Goal: Task Accomplishment & Management: Use online tool/utility

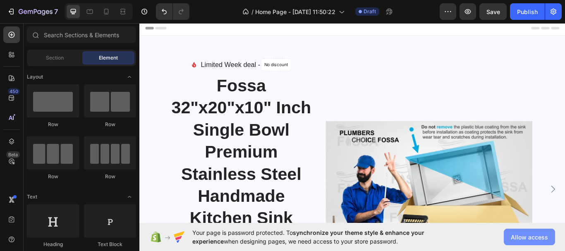
click at [530, 240] on span "Allow access" at bounding box center [529, 237] width 37 height 9
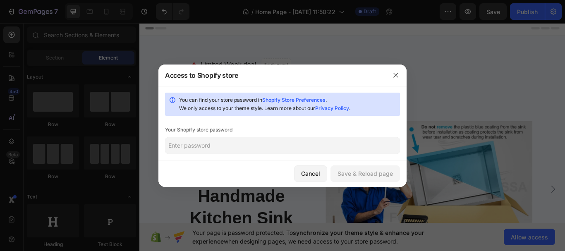
click at [201, 148] on input "text" at bounding box center [282, 145] width 235 height 17
type input "120"
click at [365, 177] on div "Save & Reload page" at bounding box center [364, 173] width 55 height 9
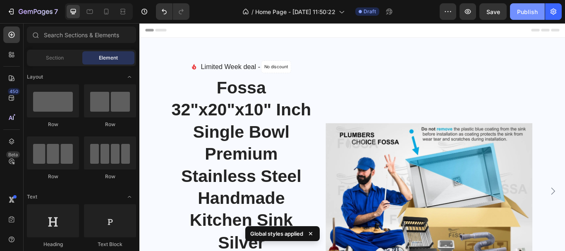
click at [528, 15] on div "Publish" at bounding box center [527, 11] width 21 height 9
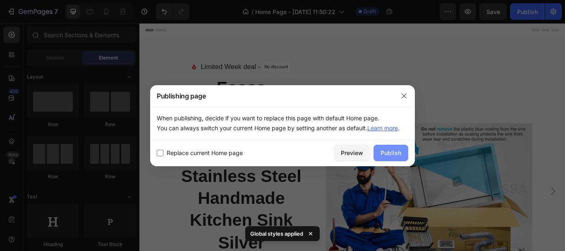
click at [394, 149] on div "Publish" at bounding box center [390, 152] width 21 height 9
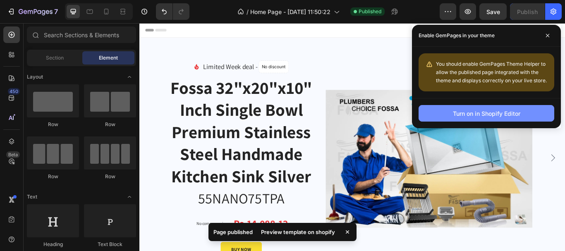
click at [492, 115] on div "Turn on in Shopify Editor" at bounding box center [486, 113] width 67 height 9
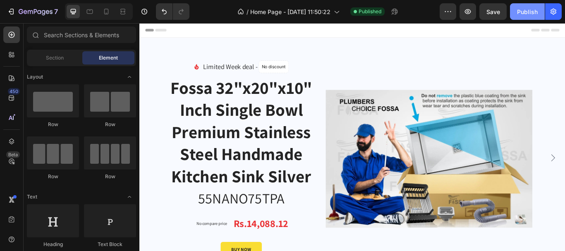
click at [528, 13] on div "Publish" at bounding box center [527, 11] width 21 height 9
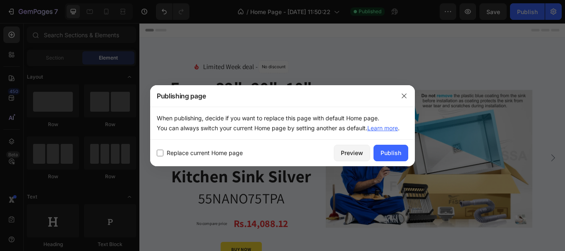
click at [233, 154] on span "Replace current Home page" at bounding box center [205, 153] width 76 height 10
checkbox input "true"
click at [392, 155] on div "Publish" at bounding box center [390, 152] width 21 height 9
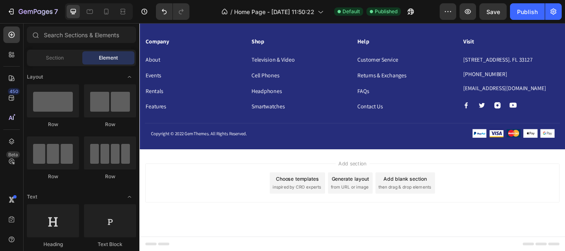
scroll to position [1410, 0]
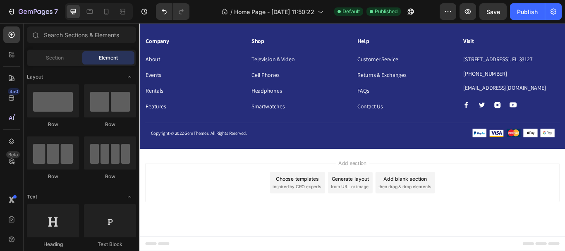
click at [326, 208] on div "Choose templates" at bounding box center [324, 204] width 50 height 9
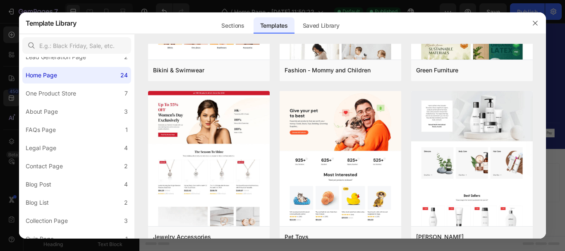
scroll to position [703, 0]
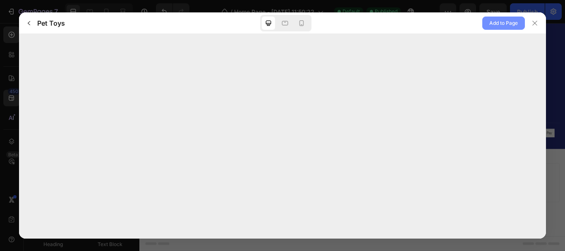
click at [507, 24] on span "Add to Page" at bounding box center [503, 23] width 29 height 10
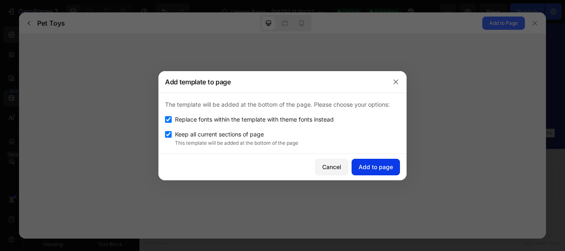
click at [377, 170] on div "Add to page" at bounding box center [376, 167] width 34 height 9
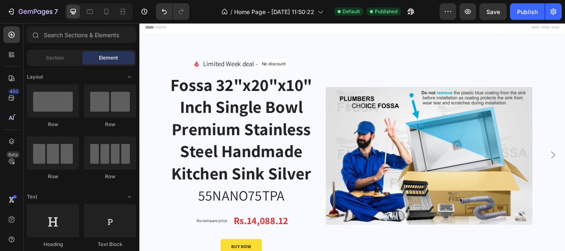
scroll to position [0, 0]
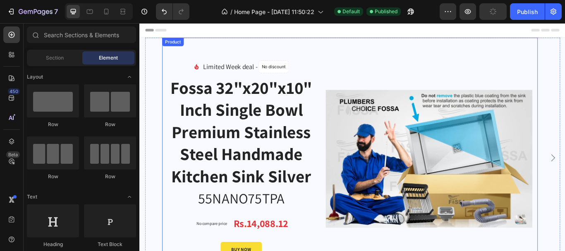
click at [448, 74] on div "Product Images & Gallery" at bounding box center [476, 182] width 241 height 230
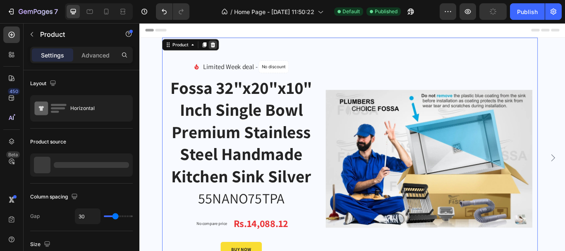
click at [227, 49] on icon at bounding box center [224, 48] width 7 height 7
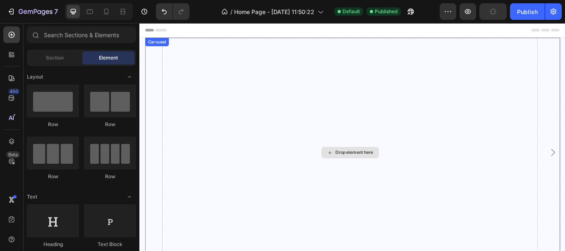
click at [292, 81] on div "Drop element here" at bounding box center [384, 174] width 438 height 268
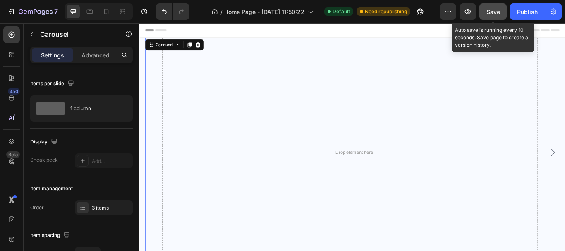
click at [492, 12] on span "Save" at bounding box center [493, 11] width 14 height 7
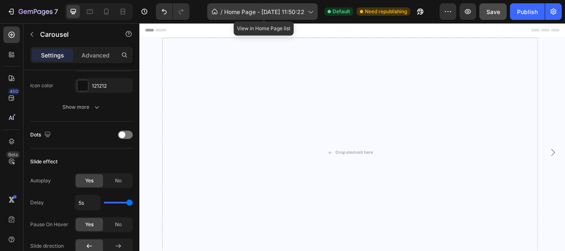
click at [235, 13] on span "Home Page - [DATE] 11:50:22" at bounding box center [264, 11] width 80 height 9
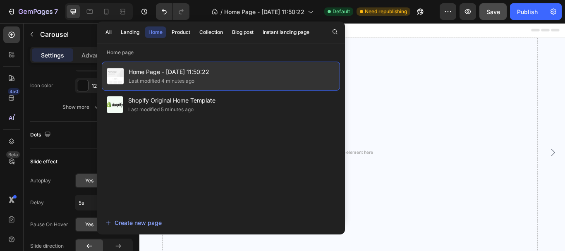
click at [185, 79] on div "Last modified 4 minutes ago" at bounding box center [162, 81] width 66 height 8
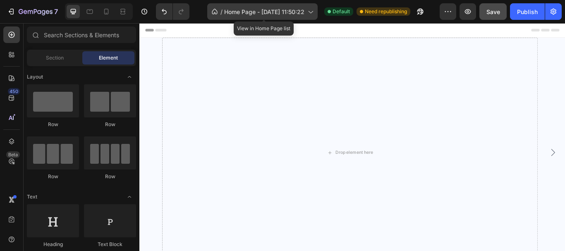
click at [249, 12] on span "Home Page - [DATE] 11:50:22" at bounding box center [264, 11] width 80 height 9
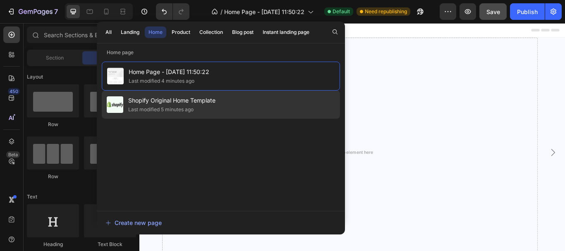
click at [184, 107] on div "Last modified 5 minutes ago" at bounding box center [160, 109] width 65 height 8
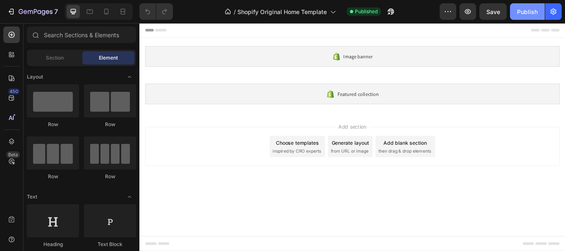
click at [522, 13] on div "Publish" at bounding box center [527, 11] width 21 height 9
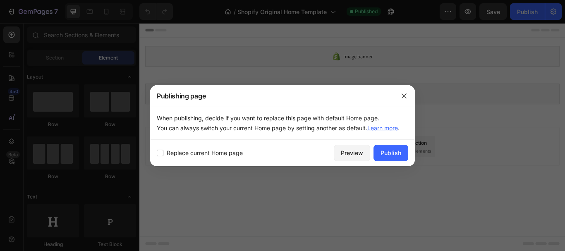
click at [225, 155] on span "Replace current Home page" at bounding box center [205, 153] width 76 height 10
checkbox input "true"
click at [387, 155] on div "Publish" at bounding box center [390, 152] width 21 height 9
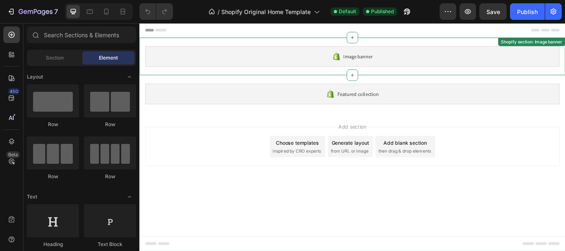
click at [373, 66] on icon at bounding box center [369, 62] width 10 height 10
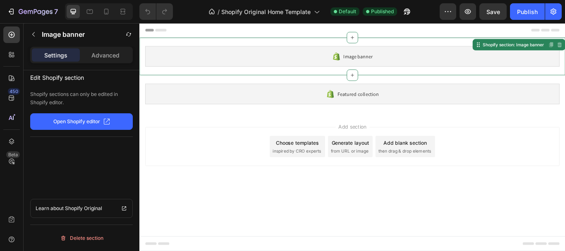
click at [385, 60] on span "Image banner" at bounding box center [394, 62] width 34 height 10
click at [390, 40] on icon at bounding box center [387, 40] width 7 height 7
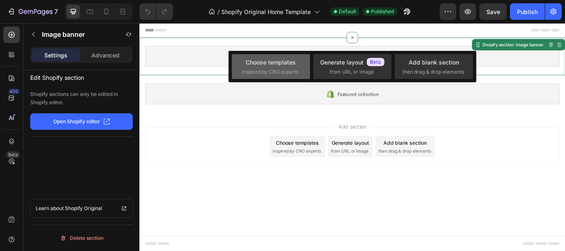
click at [284, 64] on div "Choose templates" at bounding box center [271, 62] width 50 height 9
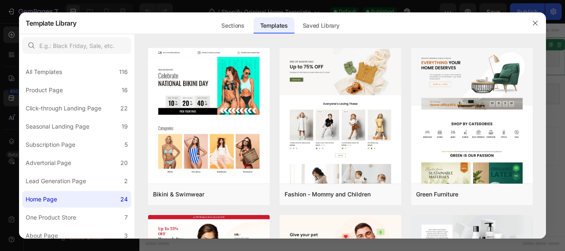
scroll to position [662, 0]
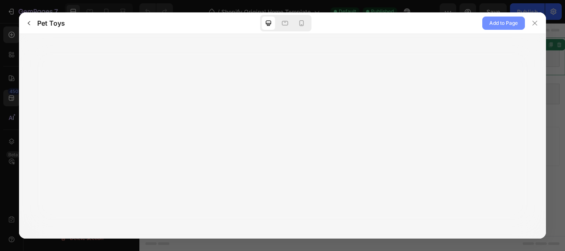
click at [505, 24] on span "Add to Page" at bounding box center [503, 23] width 29 height 10
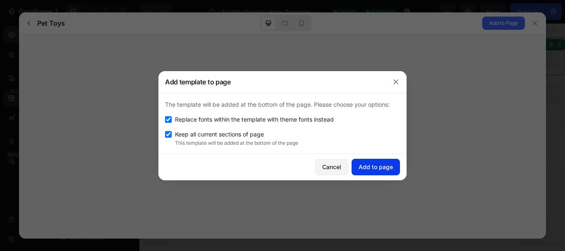
click at [386, 166] on div "Add to page" at bounding box center [376, 167] width 34 height 9
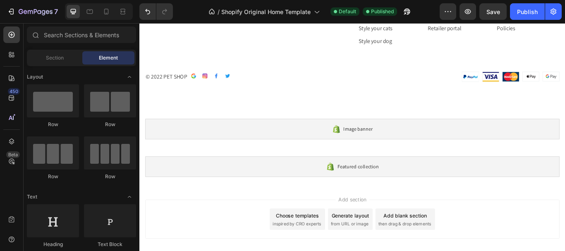
scroll to position [1983, 0]
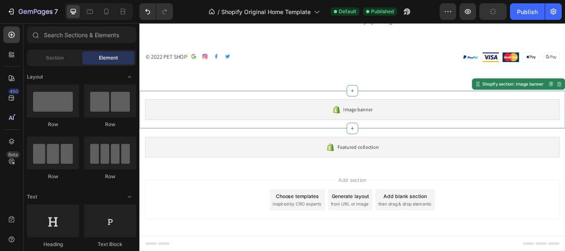
click at [564, 117] on div "Image banner" at bounding box center [387, 124] width 483 height 24
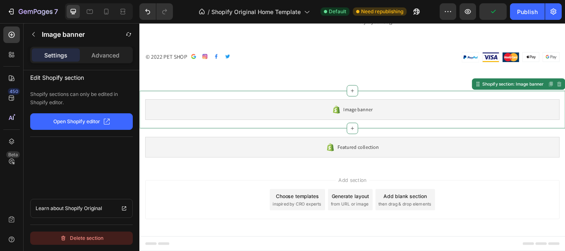
click at [92, 238] on div "Delete section" at bounding box center [81, 238] width 43 height 10
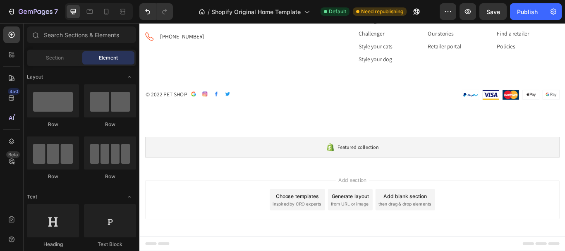
scroll to position [1939, 0]
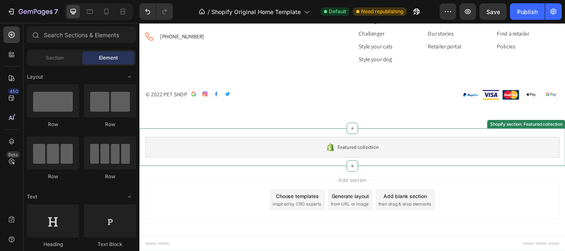
click at [407, 171] on span "Featured collection" at bounding box center [394, 168] width 48 height 10
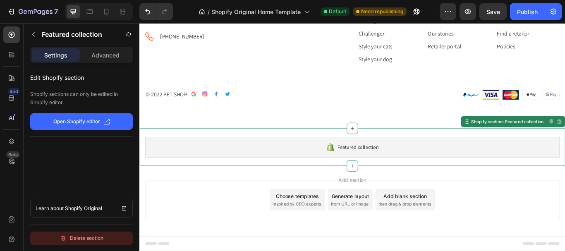
drag, startPoint x: 96, startPoint y: 238, endPoint x: 157, endPoint y: 186, distance: 79.8
click at [96, 238] on div "Delete section" at bounding box center [81, 238] width 43 height 10
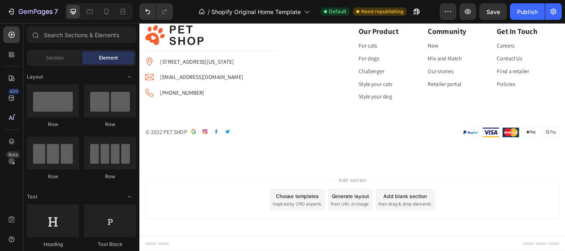
scroll to position [1896, 0]
click at [530, 12] on div "Publish" at bounding box center [527, 11] width 21 height 9
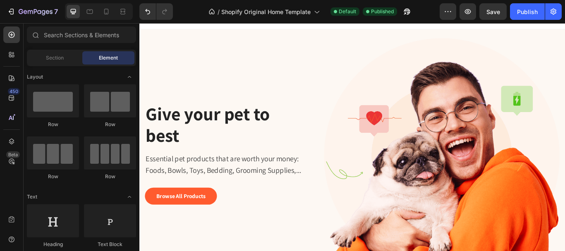
scroll to position [0, 0]
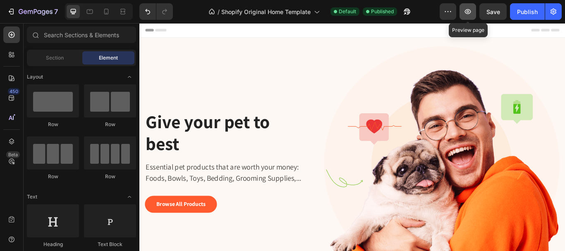
click at [468, 12] on icon "button" at bounding box center [468, 11] width 8 height 8
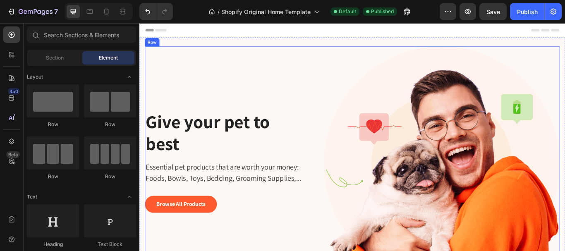
click at [338, 83] on div "Give your pet to best Heading Essential pet products that are worth your money:…" at bounding box center [244, 187] width 196 height 275
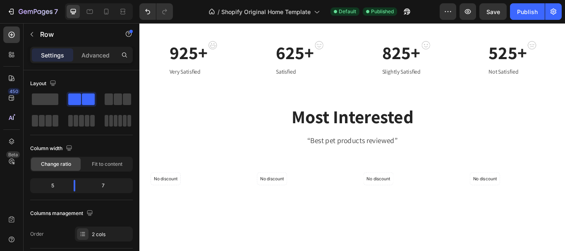
scroll to position [366, 0]
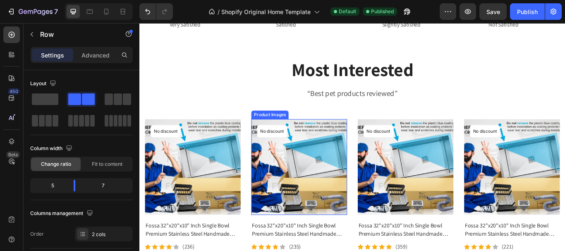
click at [353, 169] on img at bounding box center [326, 191] width 112 height 112
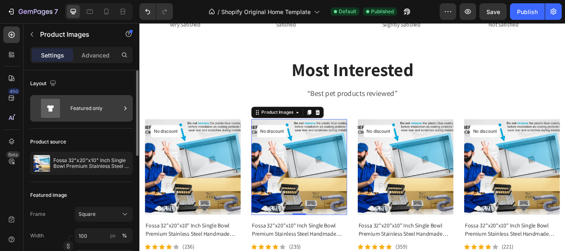
click at [92, 112] on div "Featured only" at bounding box center [95, 108] width 50 height 19
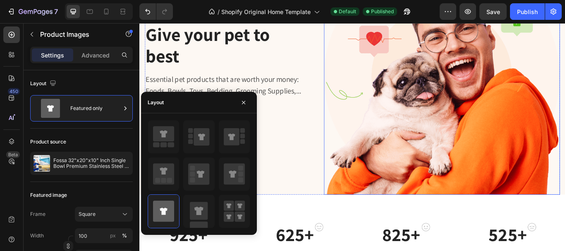
scroll to position [159, 0]
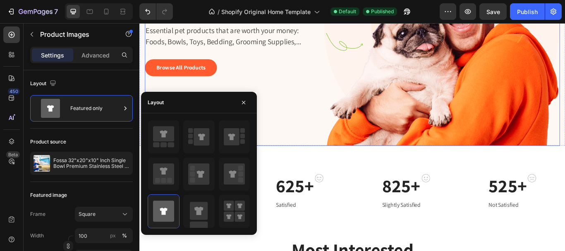
click at [310, 118] on div "Give your pet to best Heading Essential pet products that are worth your money:…" at bounding box center [244, 28] width 196 height 275
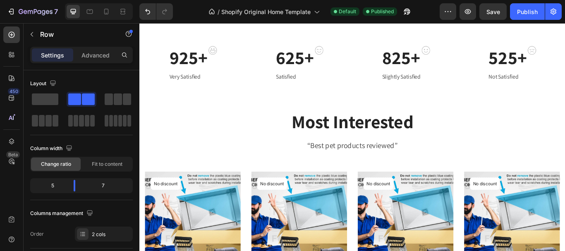
scroll to position [325, 0]
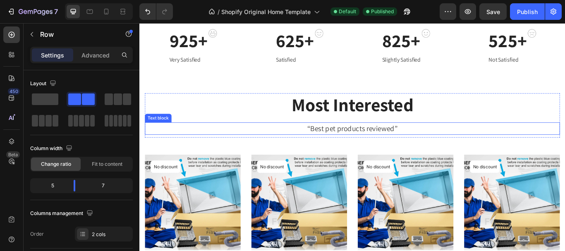
click at [308, 149] on p "“Best pet products reviewed”" at bounding box center [387, 146] width 482 height 13
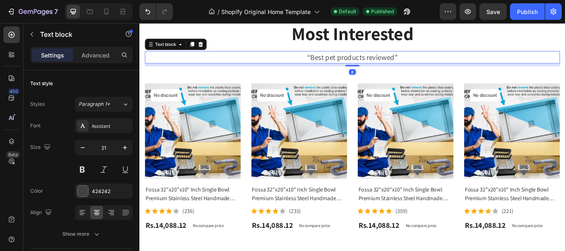
scroll to position [449, 0]
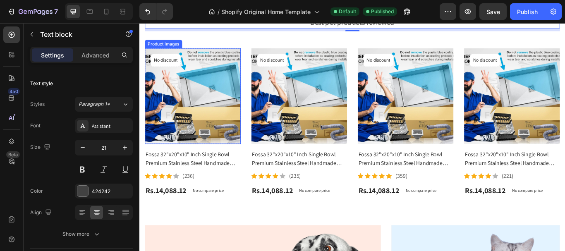
click at [242, 122] on img at bounding box center [202, 109] width 112 height 112
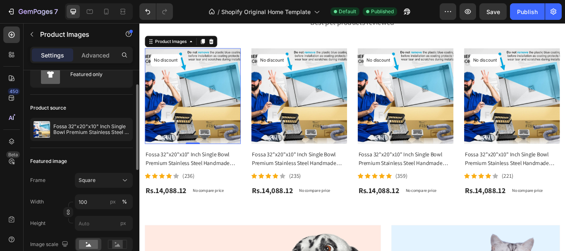
scroll to position [0, 0]
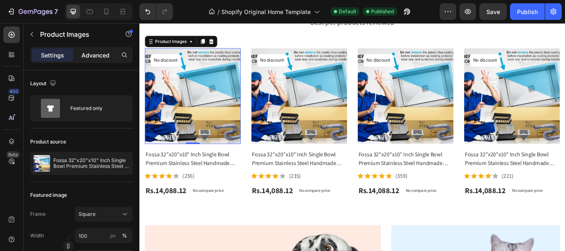
click at [105, 55] on p "Advanced" at bounding box center [95, 55] width 28 height 9
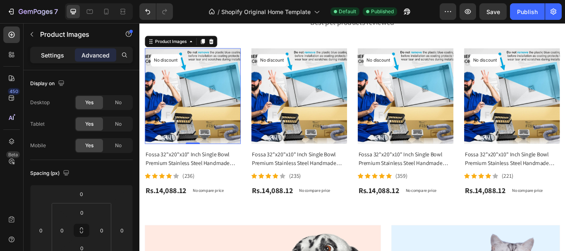
click at [57, 55] on p "Settings" at bounding box center [52, 55] width 23 height 9
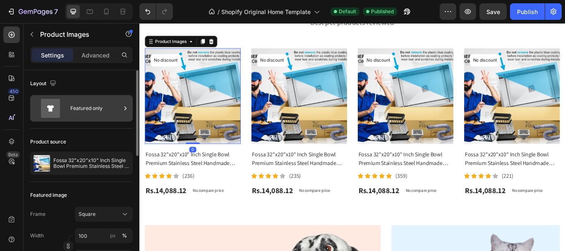
click at [74, 108] on div "Featured only" at bounding box center [95, 108] width 50 height 19
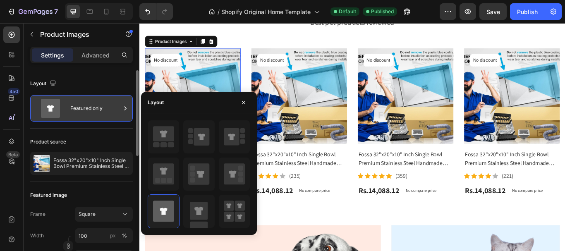
click at [74, 108] on div "Featured only" at bounding box center [95, 108] width 50 height 19
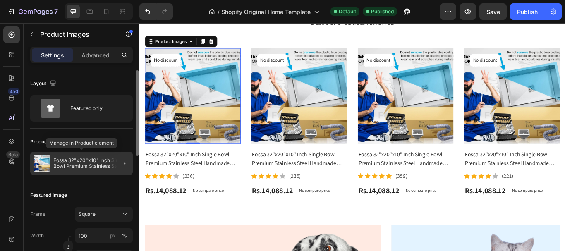
click at [80, 162] on p "Fossa 32"x20"x10" Inch Single Bowl Premium Stainless Steel Handmade Kitchen Sin…" at bounding box center [91, 164] width 76 height 12
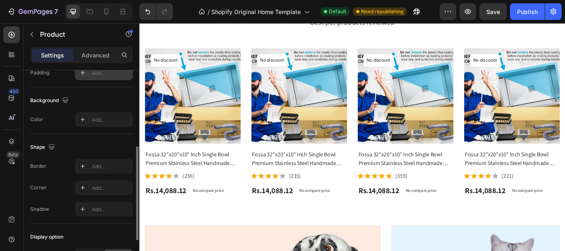
scroll to position [239, 0]
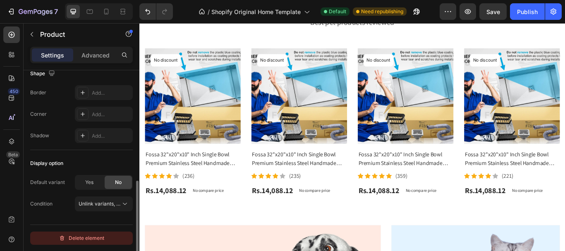
click at [93, 238] on div "Delete element" at bounding box center [81, 238] width 45 height 10
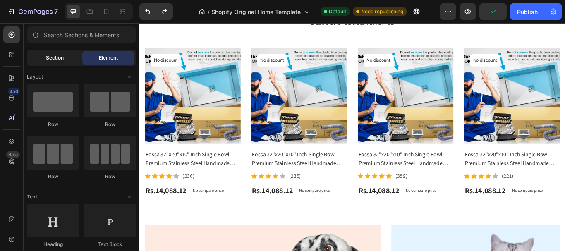
click at [53, 61] on span "Section" at bounding box center [55, 57] width 18 height 7
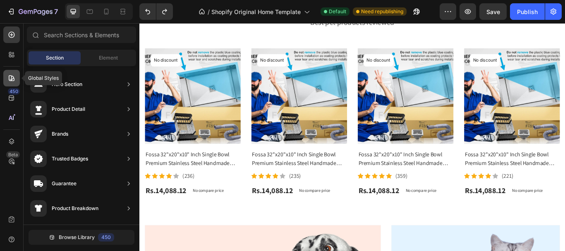
click at [9, 77] on icon at bounding box center [12, 78] width 6 height 6
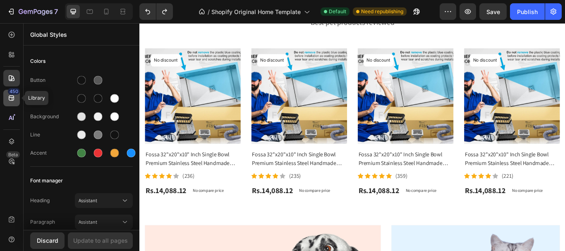
click at [12, 92] on div "450" at bounding box center [14, 91] width 12 height 7
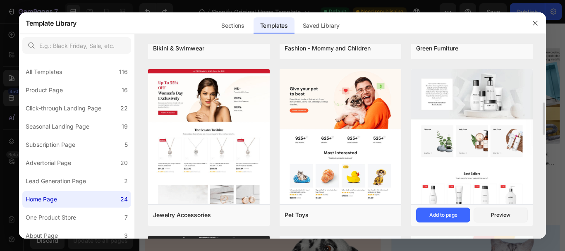
scroll to position [518, 0]
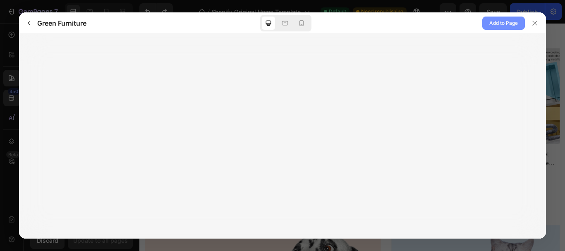
click at [497, 25] on span "Add to Page" at bounding box center [503, 23] width 29 height 10
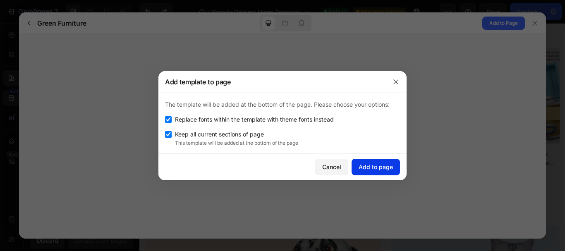
click at [373, 166] on div "Add to page" at bounding box center [376, 167] width 34 height 9
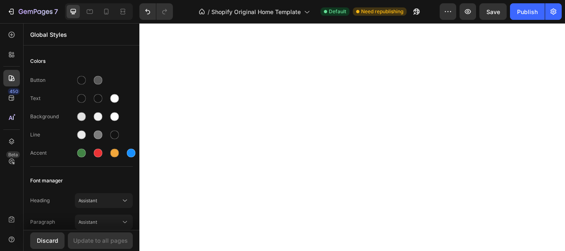
scroll to position [2145, 0]
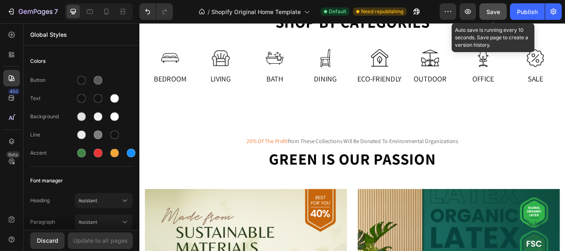
click at [489, 13] on span "Save" at bounding box center [493, 11] width 14 height 7
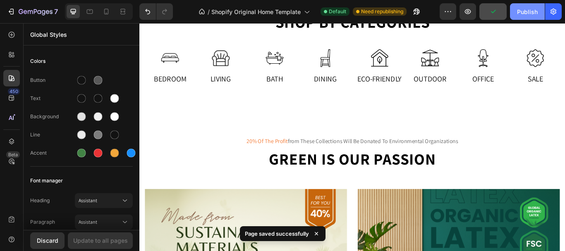
click at [519, 12] on div "Publish" at bounding box center [527, 11] width 21 height 9
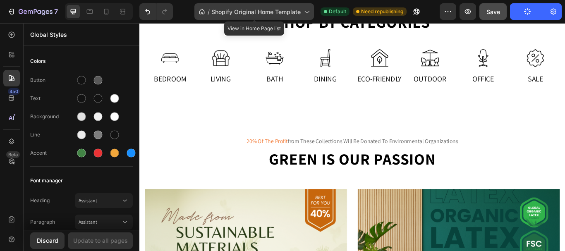
click at [259, 13] on span "Shopify Original Home Template" at bounding box center [255, 11] width 89 height 9
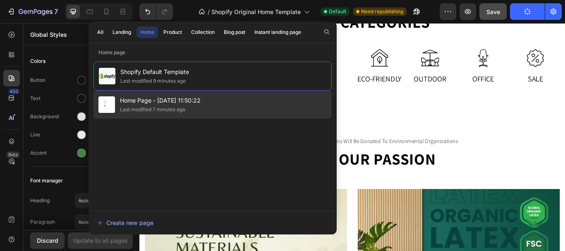
click at [186, 100] on span "Home Page - [DATE] 11:50:22" at bounding box center [160, 101] width 81 height 10
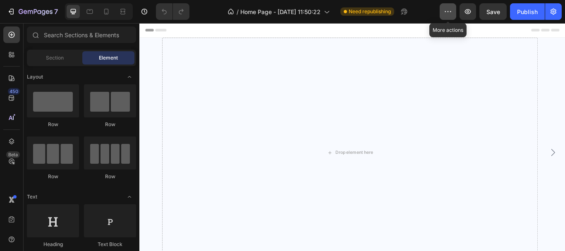
click at [452, 14] on icon "button" at bounding box center [448, 11] width 8 height 8
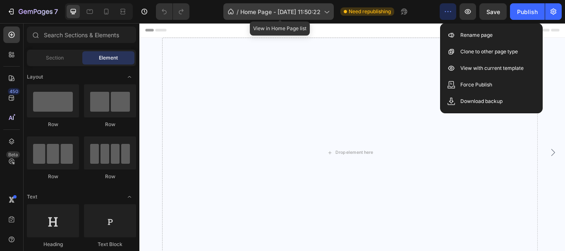
click at [328, 16] on div "/ Home Page - Aug 28, 11:50:22" at bounding box center [278, 11] width 110 height 17
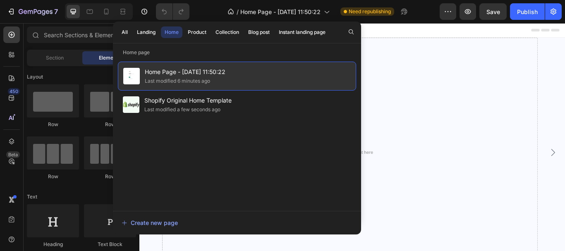
drag, startPoint x: 201, startPoint y: 83, endPoint x: 182, endPoint y: 78, distance: 19.7
click at [182, 78] on div "Last modified 6 minutes ago" at bounding box center [177, 81] width 65 height 8
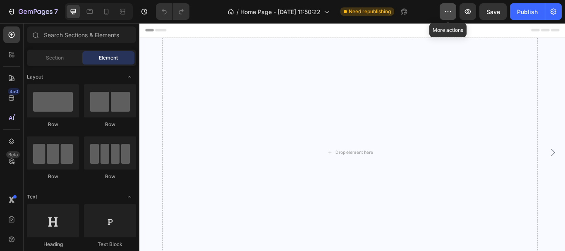
click at [446, 15] on icon "button" at bounding box center [448, 11] width 8 height 8
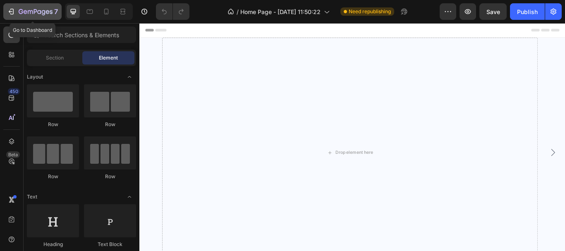
click at [36, 12] on icon "button" at bounding box center [35, 11] width 3 height 5
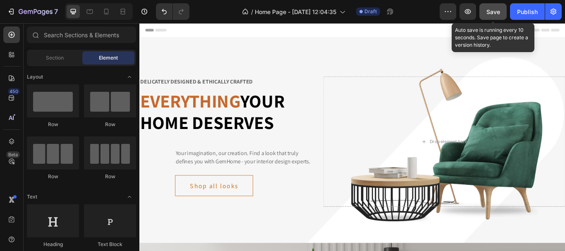
click at [489, 12] on span "Save" at bounding box center [493, 11] width 14 height 7
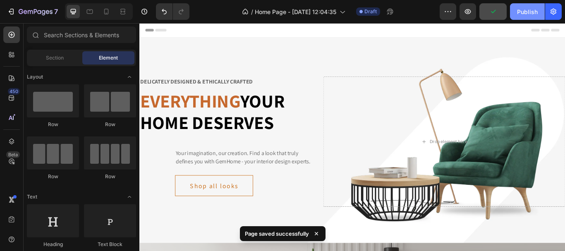
click at [523, 12] on div "Publish" at bounding box center [527, 11] width 21 height 9
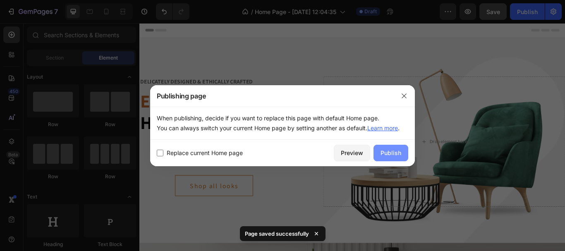
click at [389, 151] on div "Publish" at bounding box center [390, 152] width 21 height 9
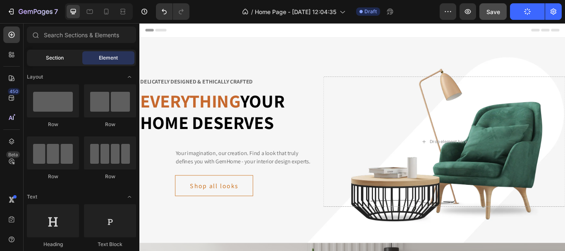
click at [67, 59] on div "Section" at bounding box center [55, 57] width 52 height 13
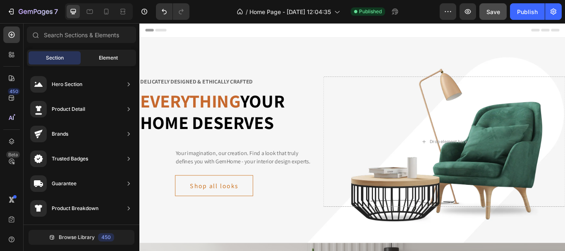
click at [109, 62] on div "Element" at bounding box center [108, 57] width 52 height 13
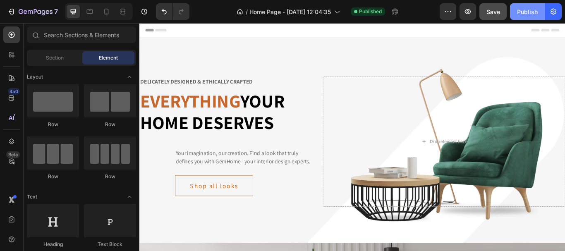
click at [525, 14] on div "Publish" at bounding box center [527, 11] width 21 height 9
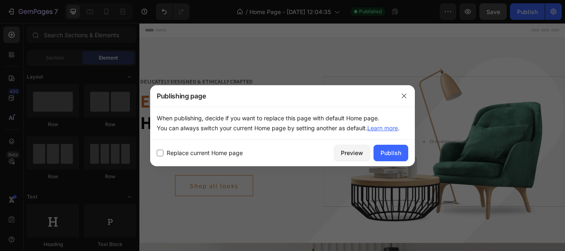
click at [223, 153] on span "Replace current Home page" at bounding box center [205, 153] width 76 height 10
checkbox input "true"
click at [394, 155] on div "Publish" at bounding box center [390, 152] width 21 height 9
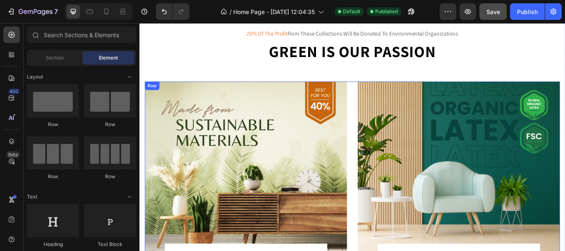
scroll to position [951, 0]
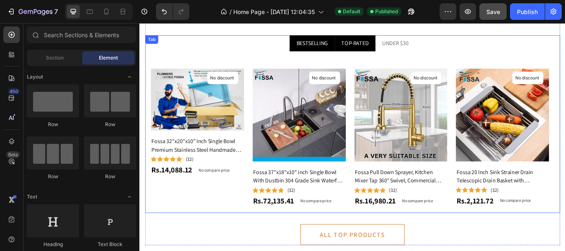
click at [385, 50] on div "TOP-RATED" at bounding box center [390, 47] width 34 height 12
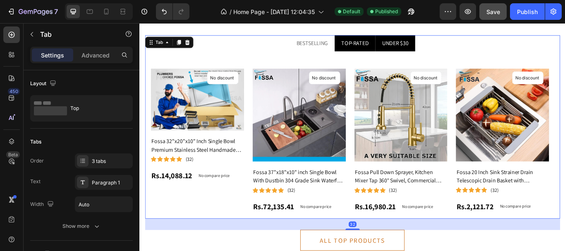
click at [424, 45] on div "UNDER $30" at bounding box center [437, 47] width 33 height 12
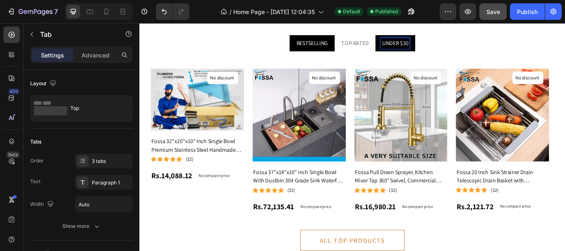
click at [327, 43] on p "BESTSELLING" at bounding box center [340, 47] width 37 height 10
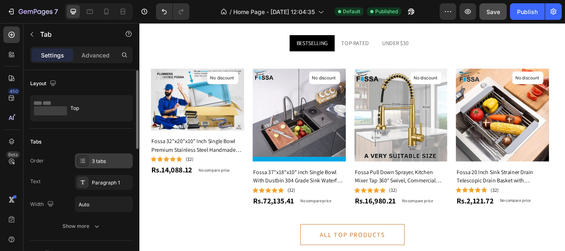
click at [96, 163] on div "3 tabs" at bounding box center [111, 161] width 39 height 7
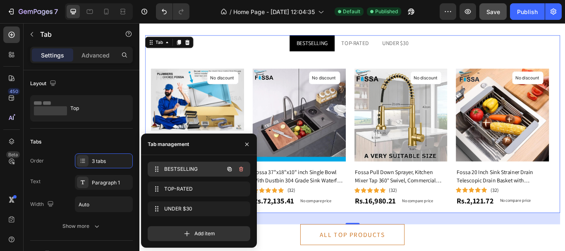
click at [166, 167] on span "BESTSELLING" at bounding box center [187, 168] width 47 height 7
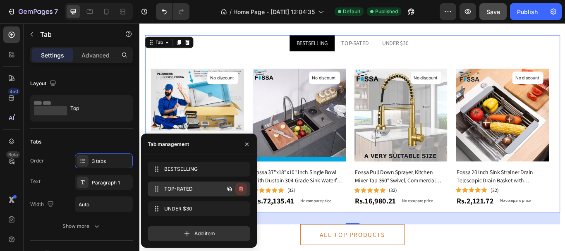
click at [239, 188] on icon "button" at bounding box center [241, 189] width 7 height 7
click at [239, 188] on div "Delete" at bounding box center [235, 188] width 15 height 7
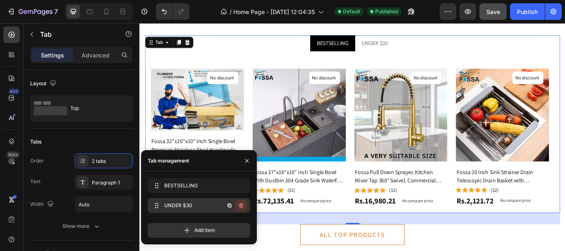
click at [240, 205] on icon "button" at bounding box center [241, 205] width 4 height 5
click at [236, 202] on div "Delete" at bounding box center [235, 205] width 15 height 7
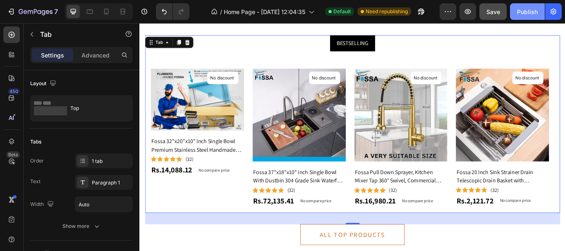
click at [527, 11] on div "Publish" at bounding box center [527, 11] width 21 height 9
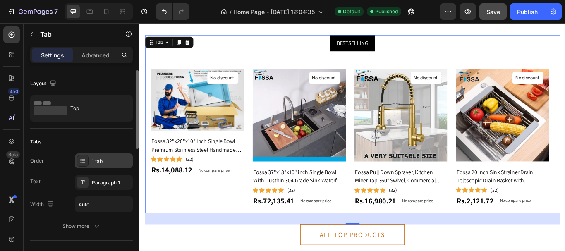
scroll to position [124, 0]
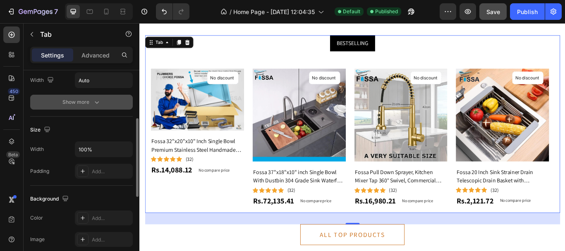
click at [93, 104] on icon "button" at bounding box center [97, 102] width 8 height 8
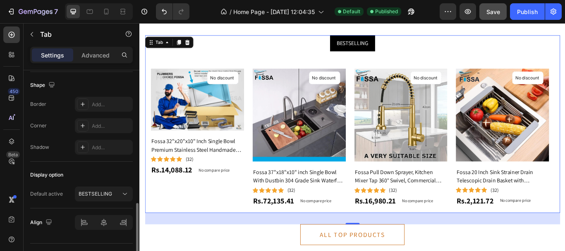
scroll to position [432, 0]
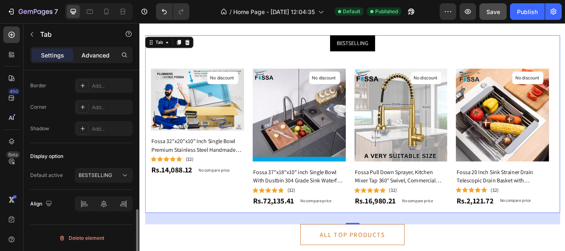
click at [102, 60] on div "Advanced" at bounding box center [95, 54] width 41 height 13
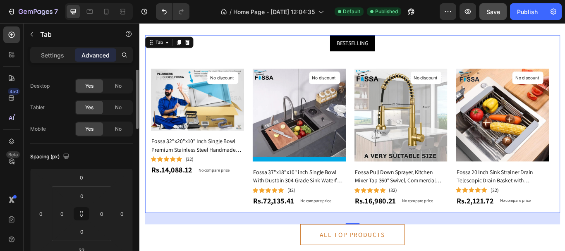
scroll to position [0, 0]
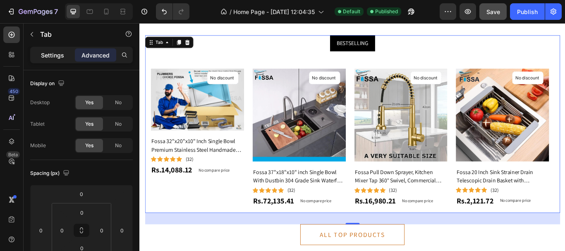
click at [58, 58] on p "Settings" at bounding box center [52, 55] width 23 height 9
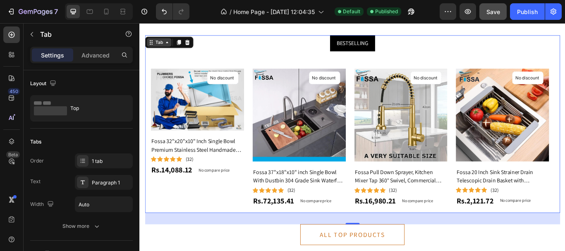
click at [158, 48] on div "Tab" at bounding box center [162, 45] width 12 height 7
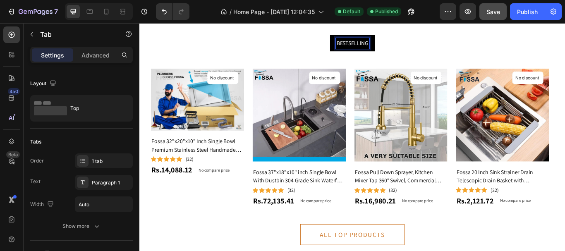
click at [376, 50] on p "BESTSELLING" at bounding box center [387, 47] width 37 height 10
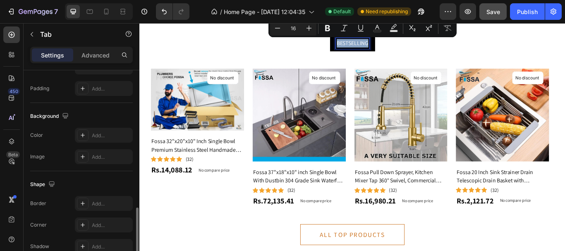
scroll to position [325, 0]
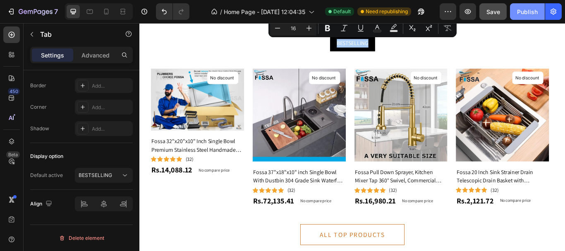
click at [531, 14] on div "Publish" at bounding box center [527, 11] width 21 height 9
